Goal: Task Accomplishment & Management: Use online tool/utility

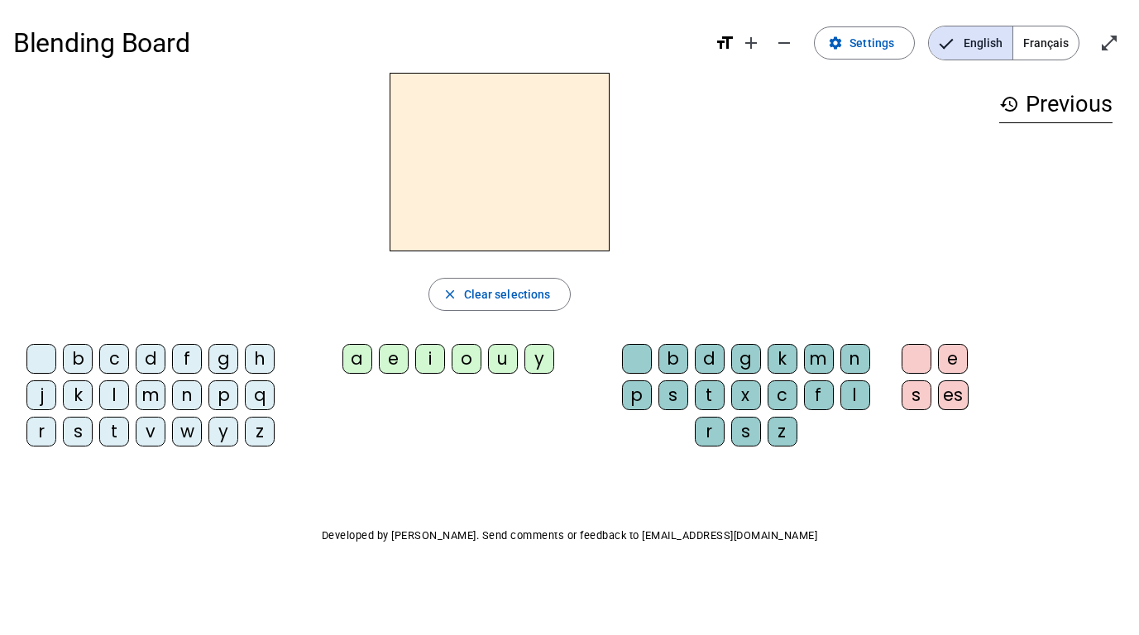
click at [1048, 43] on span "Français" at bounding box center [1045, 42] width 65 height 33
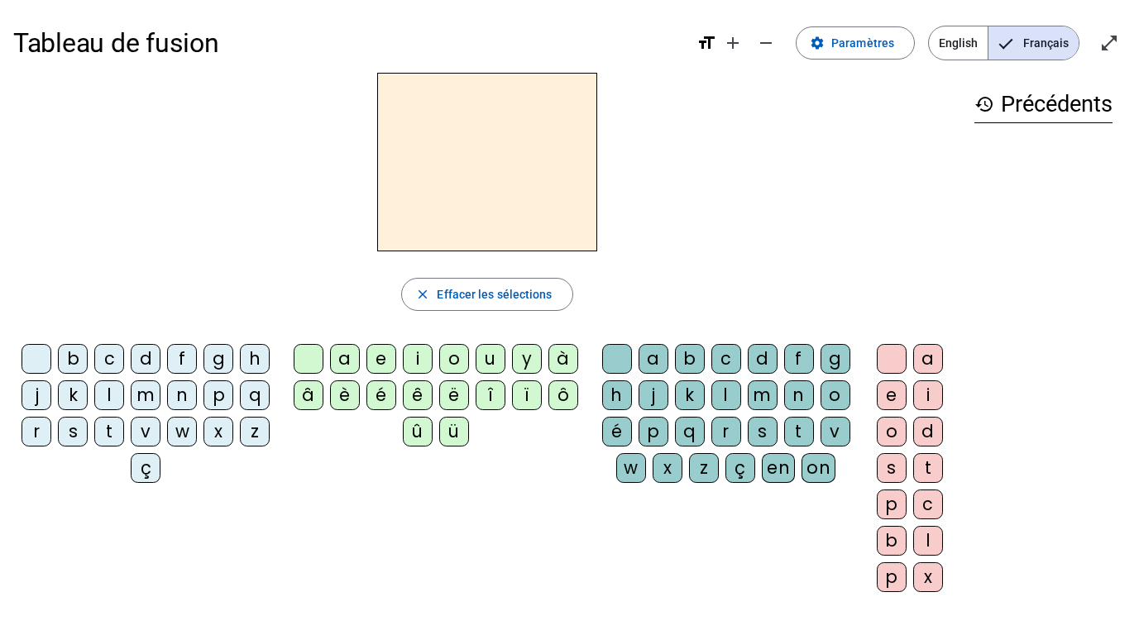
click at [323, 85] on div at bounding box center [487, 162] width 948 height 179
click at [150, 400] on div "m" at bounding box center [146, 395] width 30 height 30
click at [497, 361] on div "u" at bounding box center [491, 359] width 30 height 30
click at [724, 438] on div "r" at bounding box center [726, 432] width 30 height 30
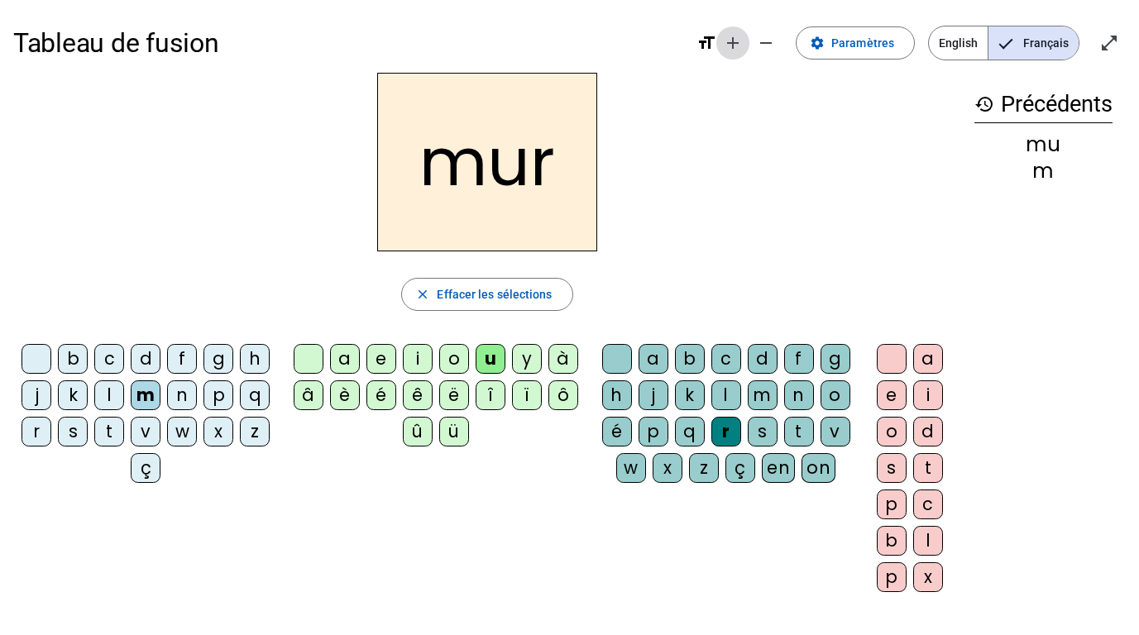
click at [739, 41] on mat-icon "add" at bounding box center [733, 43] width 20 height 20
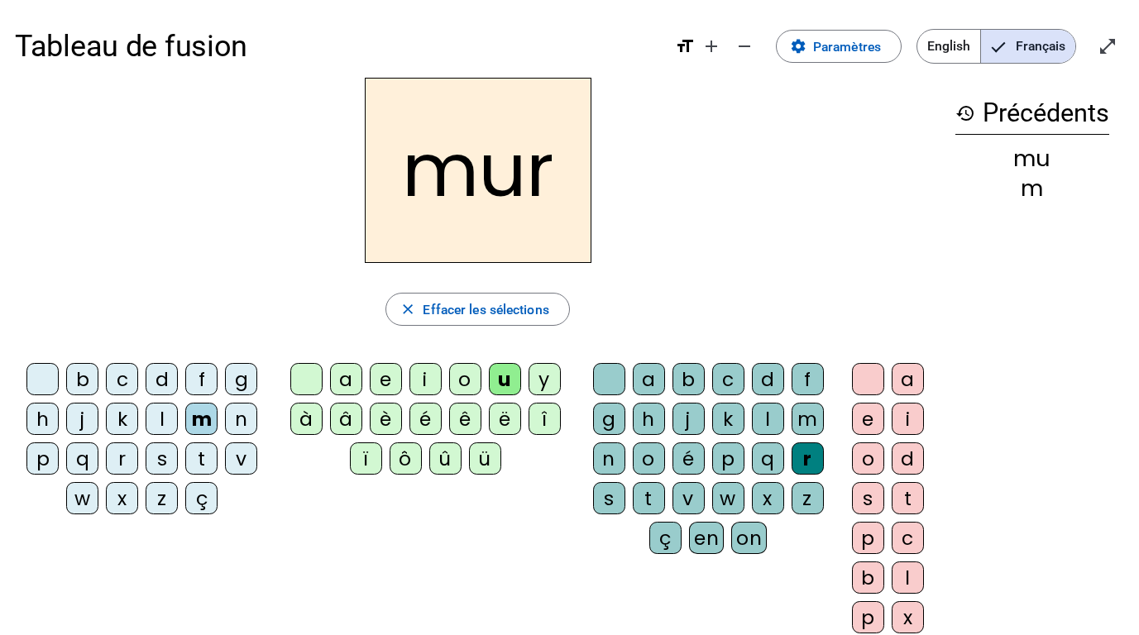
click at [557, 169] on h2 "mur" at bounding box center [478, 170] width 227 height 185
click at [544, 182] on h2 "mur" at bounding box center [478, 170] width 227 height 185
click at [807, 454] on div "r" at bounding box center [808, 459] width 32 height 32
click at [555, 170] on h2 "mur" at bounding box center [478, 170] width 227 height 185
click at [523, 167] on h2 "mur" at bounding box center [478, 170] width 227 height 185
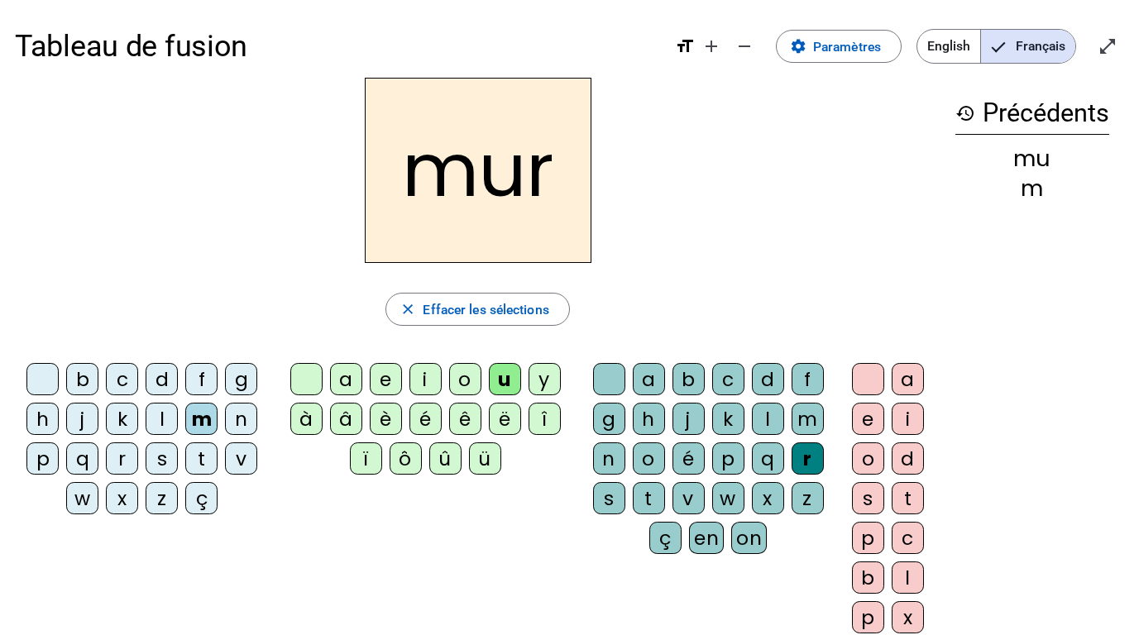
click at [523, 167] on h2 "mur" at bounding box center [478, 170] width 227 height 185
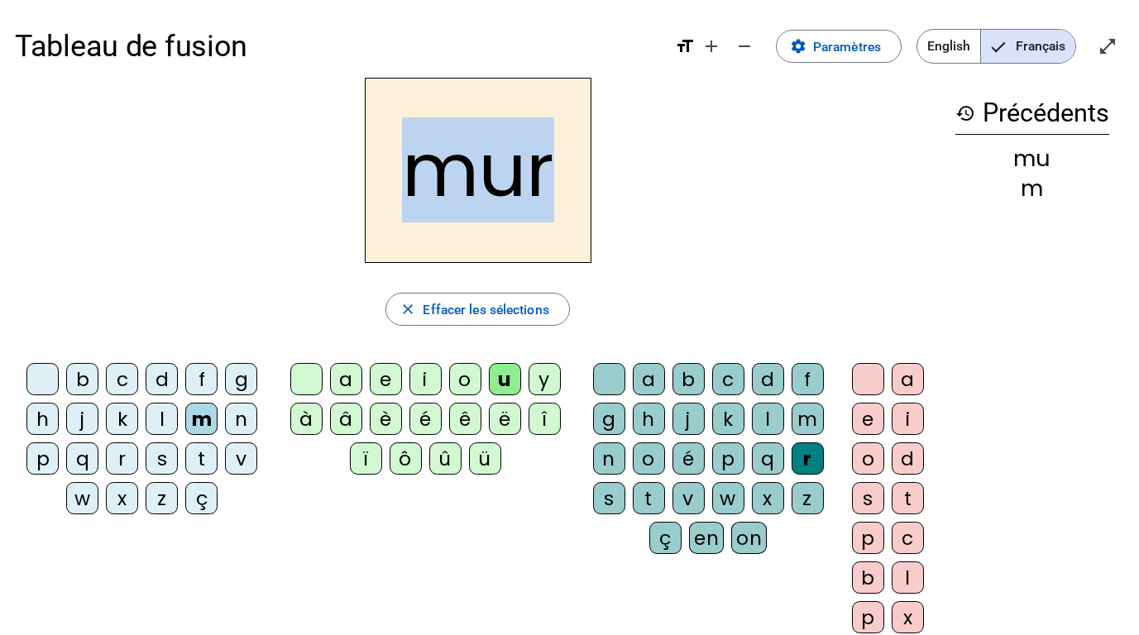
click at [523, 167] on h2 "mur" at bounding box center [478, 170] width 227 height 185
click at [548, 173] on h2 "mur" at bounding box center [478, 170] width 227 height 185
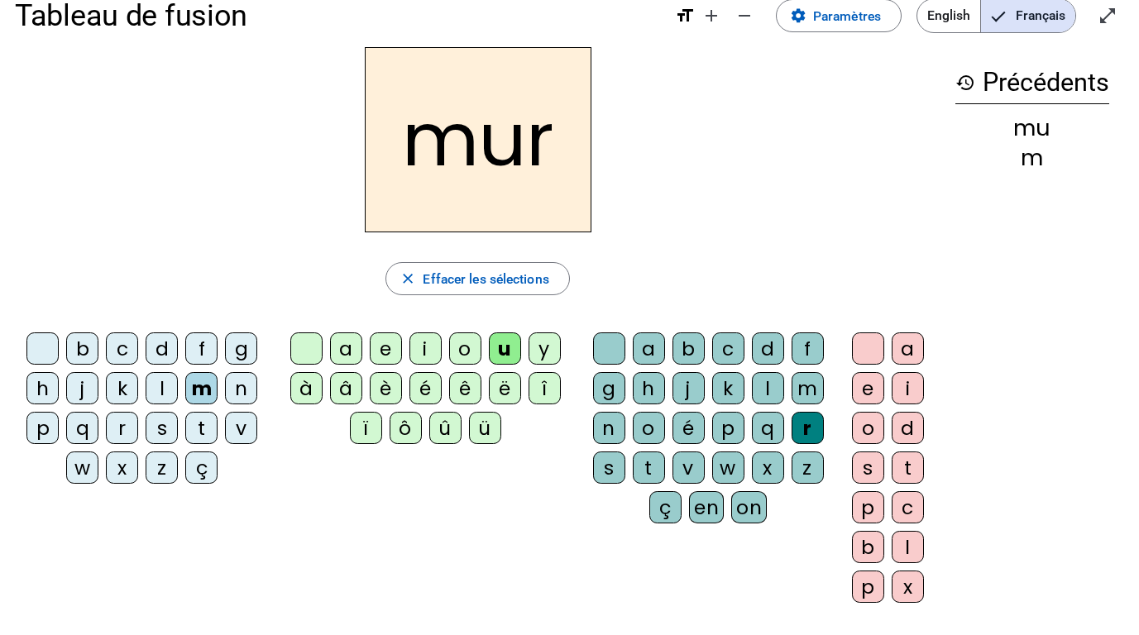
scroll to position [26, 0]
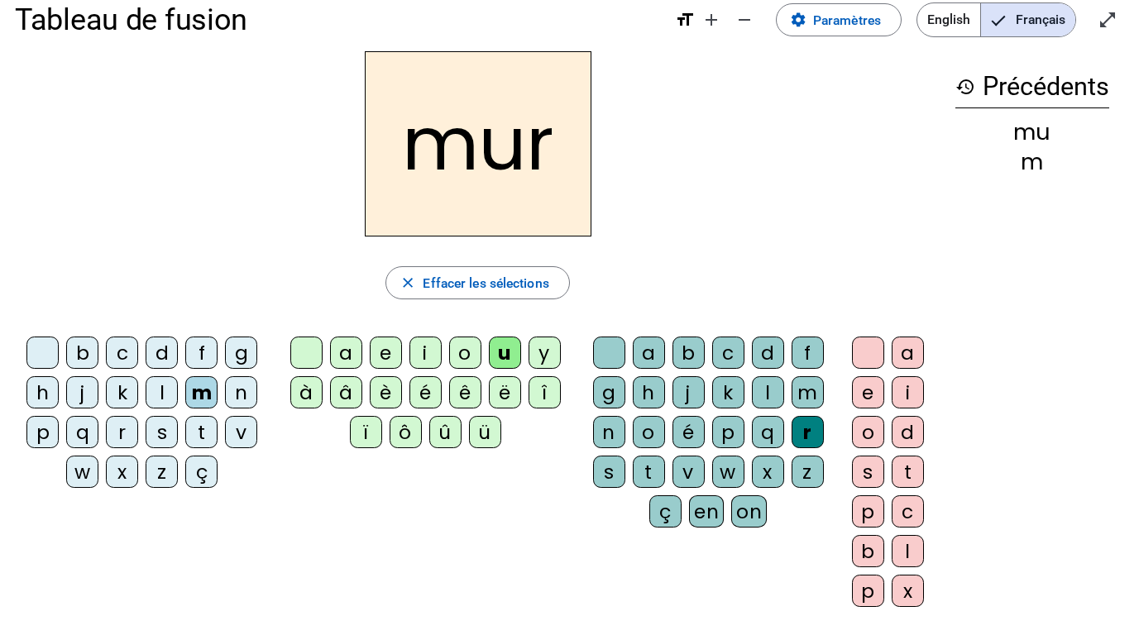
click at [198, 395] on div "m" at bounding box center [201, 392] width 32 height 32
click at [205, 395] on div "m" at bounding box center [201, 392] width 32 height 32
click at [395, 395] on div "è" at bounding box center [386, 392] width 32 height 32
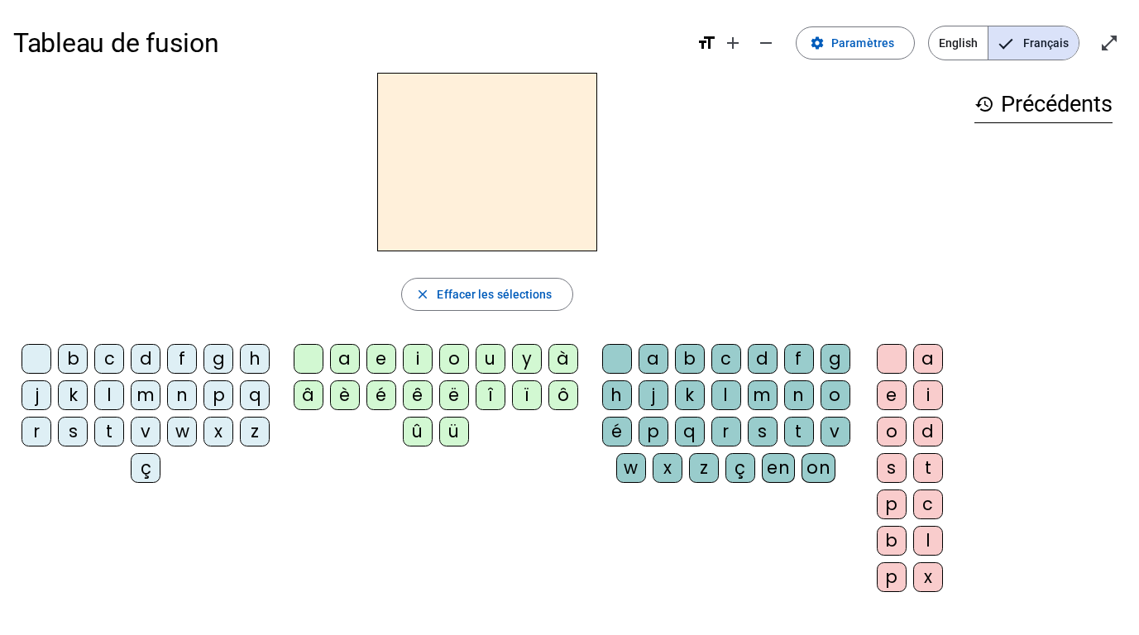
scroll to position [14, 0]
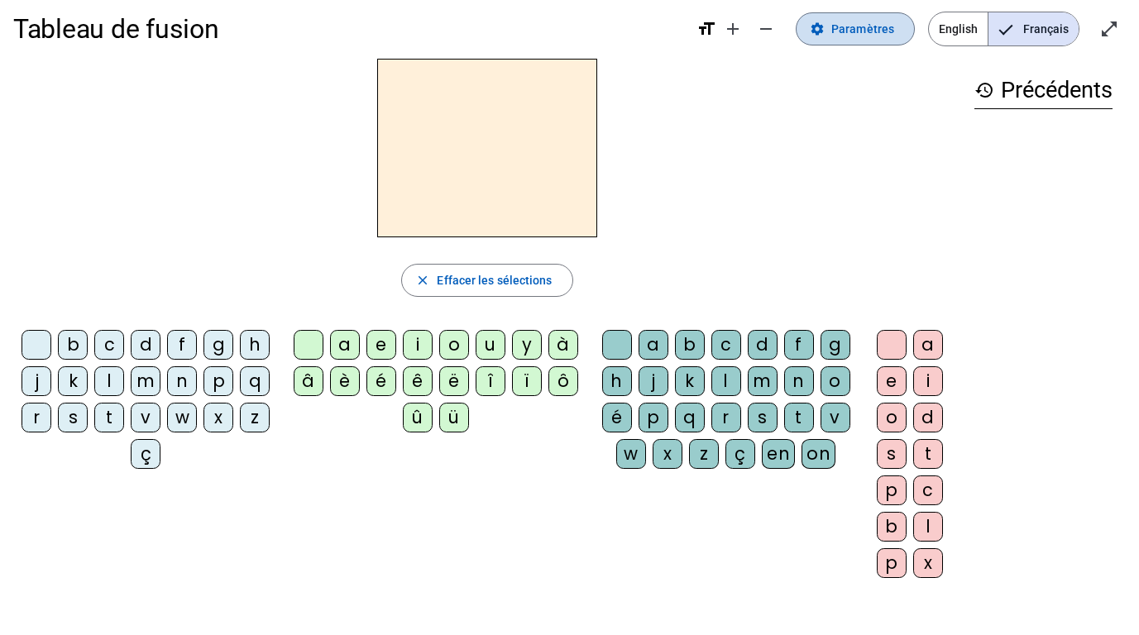
click at [859, 34] on span "Paramètres" at bounding box center [862, 29] width 63 height 20
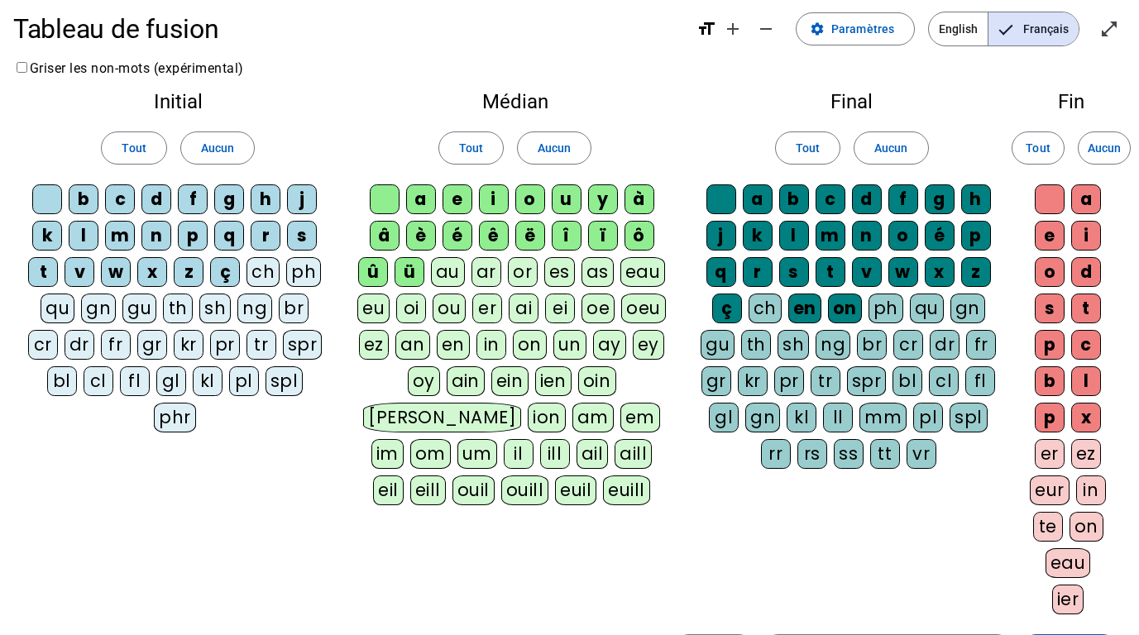
click at [835, 420] on div "ll" at bounding box center [838, 418] width 30 height 30
click at [851, 458] on div "ss" at bounding box center [849, 454] width 30 height 30
click at [881, 452] on div "tt" at bounding box center [885, 454] width 30 height 30
click at [877, 414] on div "mm" at bounding box center [882, 418] width 47 height 30
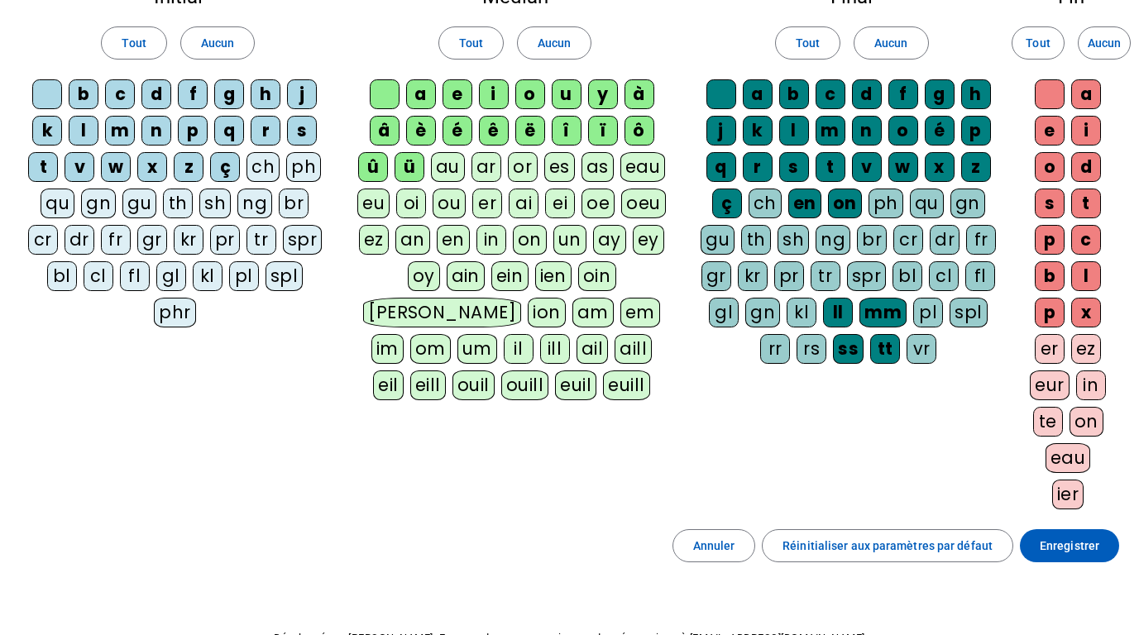
scroll to position [151, 0]
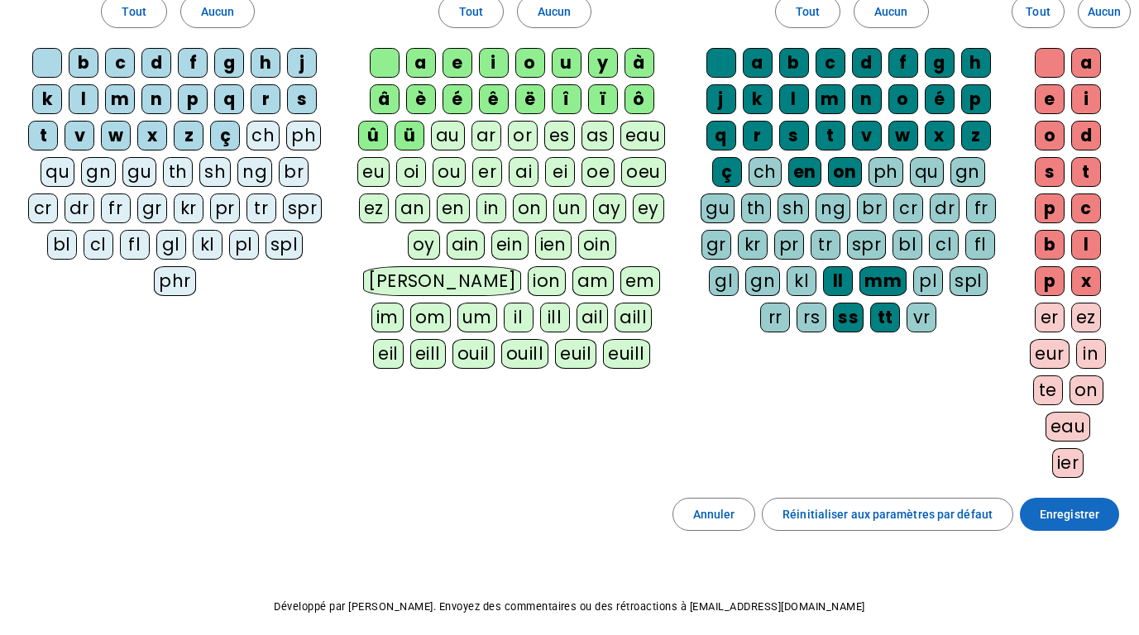
click at [1088, 507] on span "Enregistrer" at bounding box center [1070, 515] width 60 height 20
